Goal: Task Accomplishment & Management: Manage account settings

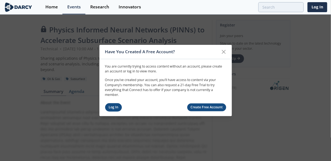
click at [118, 106] on link "Log In" at bounding box center [113, 107] width 17 height 8
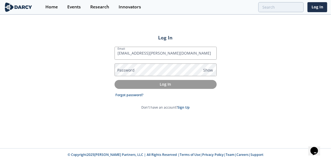
type input "[EMAIL_ADDRESS][PERSON_NAME][DOMAIN_NAME]"
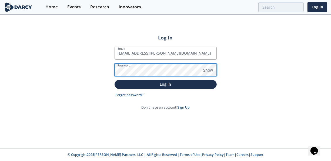
click at [115, 80] on button "Log In" at bounding box center [166, 84] width 102 height 9
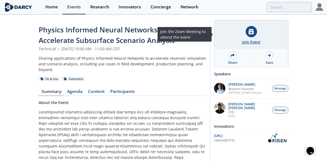
click at [256, 33] on div at bounding box center [251, 31] width 11 height 11
